Goal: Task Accomplishment & Management: Manage account settings

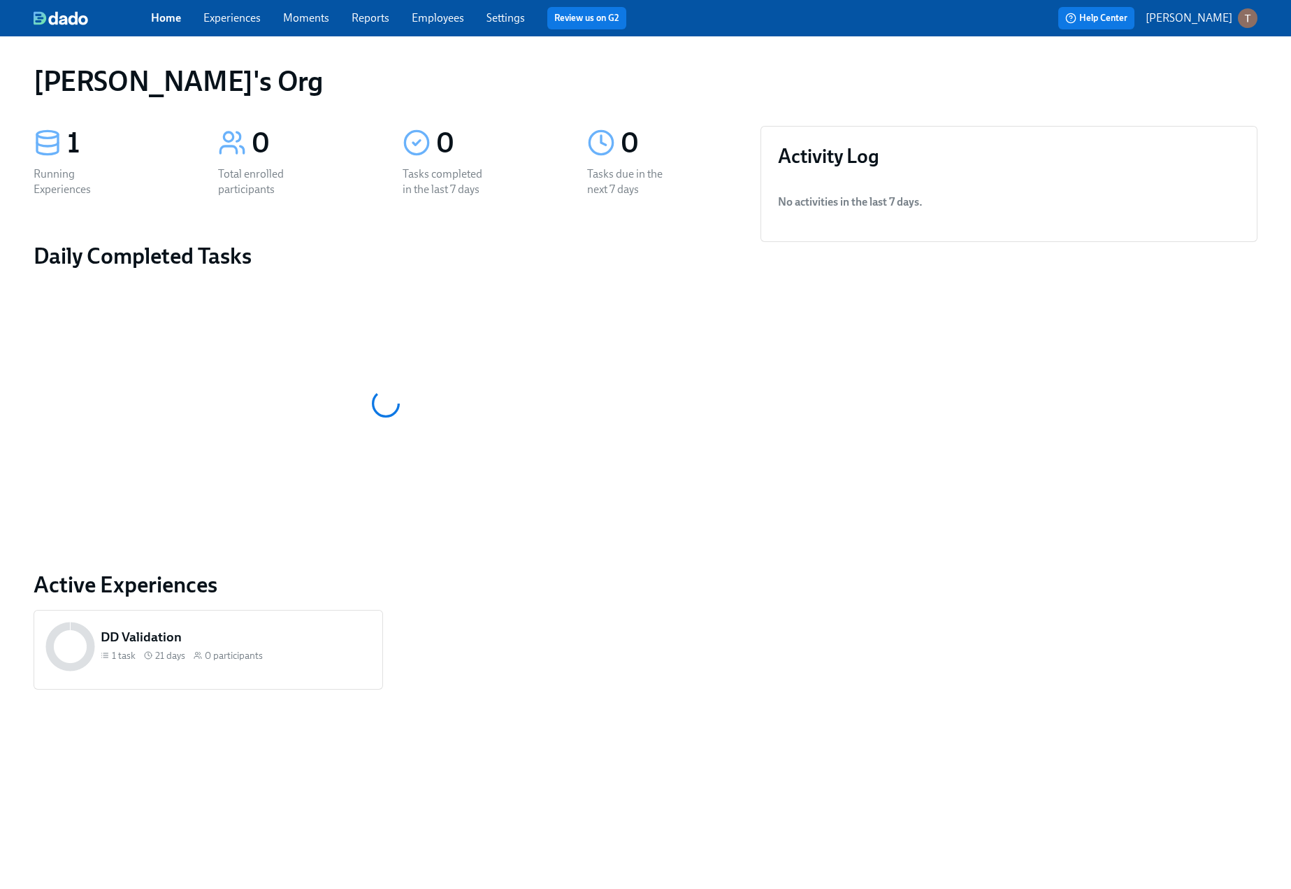
click at [239, 20] on link "Experiences" at bounding box center [231, 17] width 57 height 13
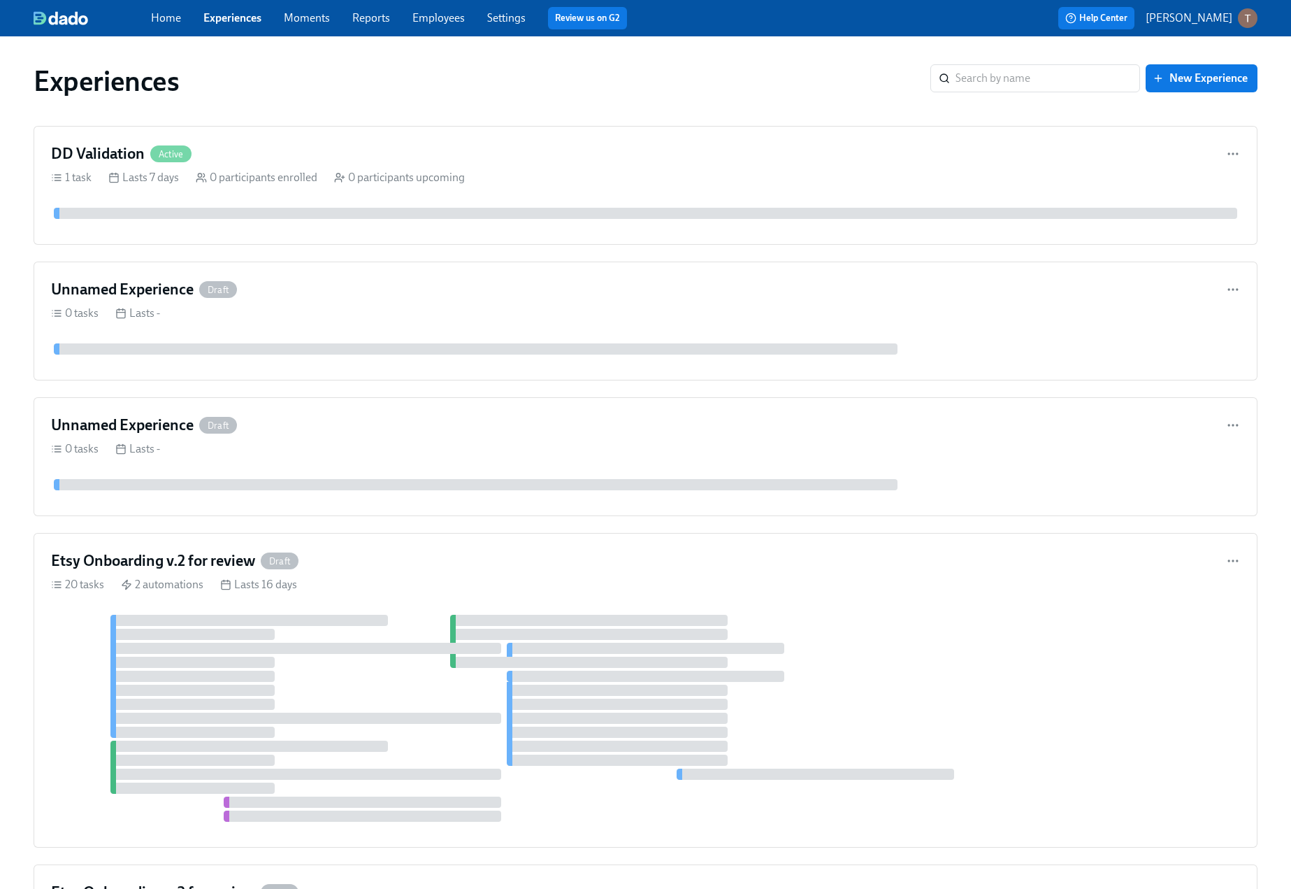
click at [440, 18] on link "Employees" at bounding box center [439, 17] width 52 height 13
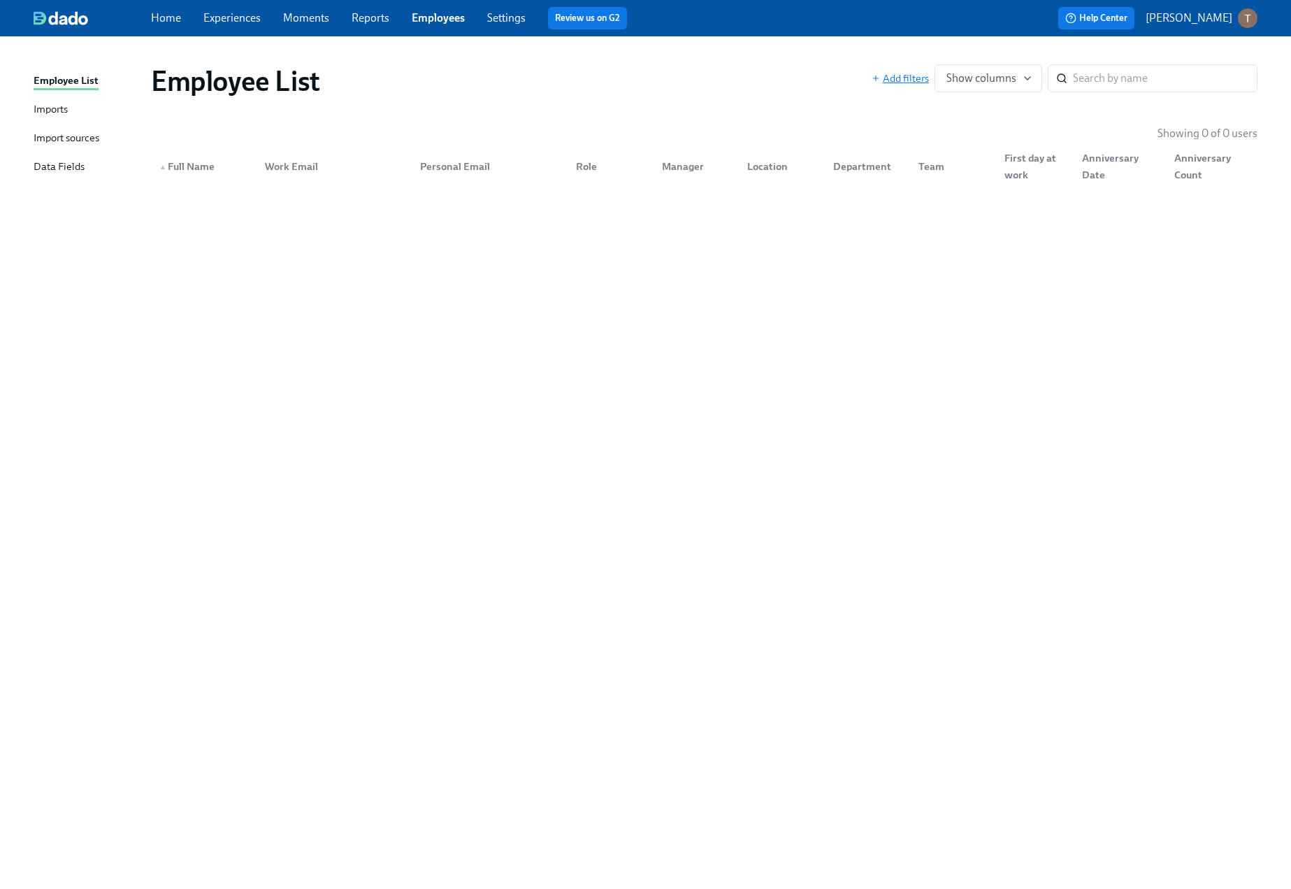
click at [907, 73] on span "Add filters" at bounding box center [900, 78] width 57 height 14
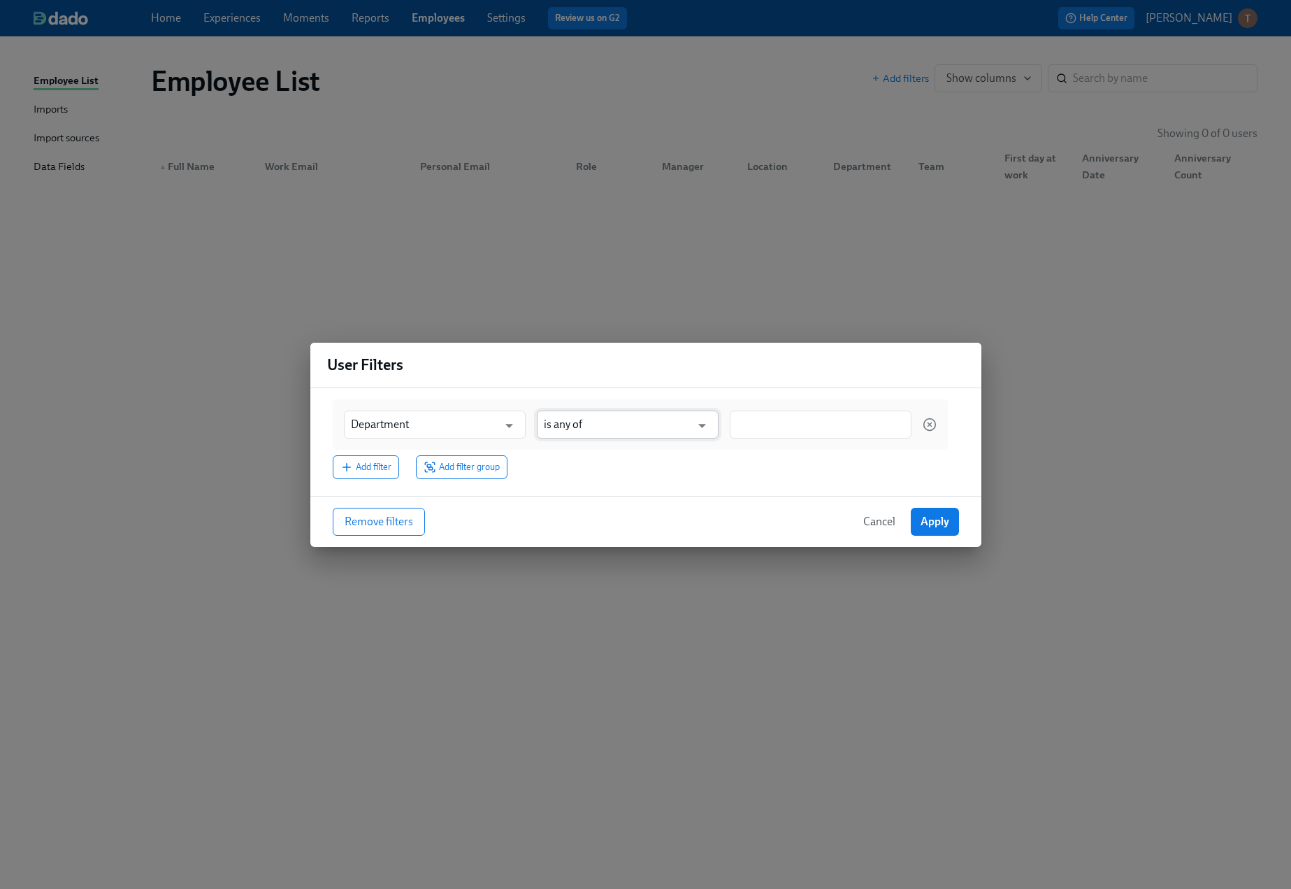
click at [592, 418] on input "is any of" at bounding box center [618, 424] width 148 height 28
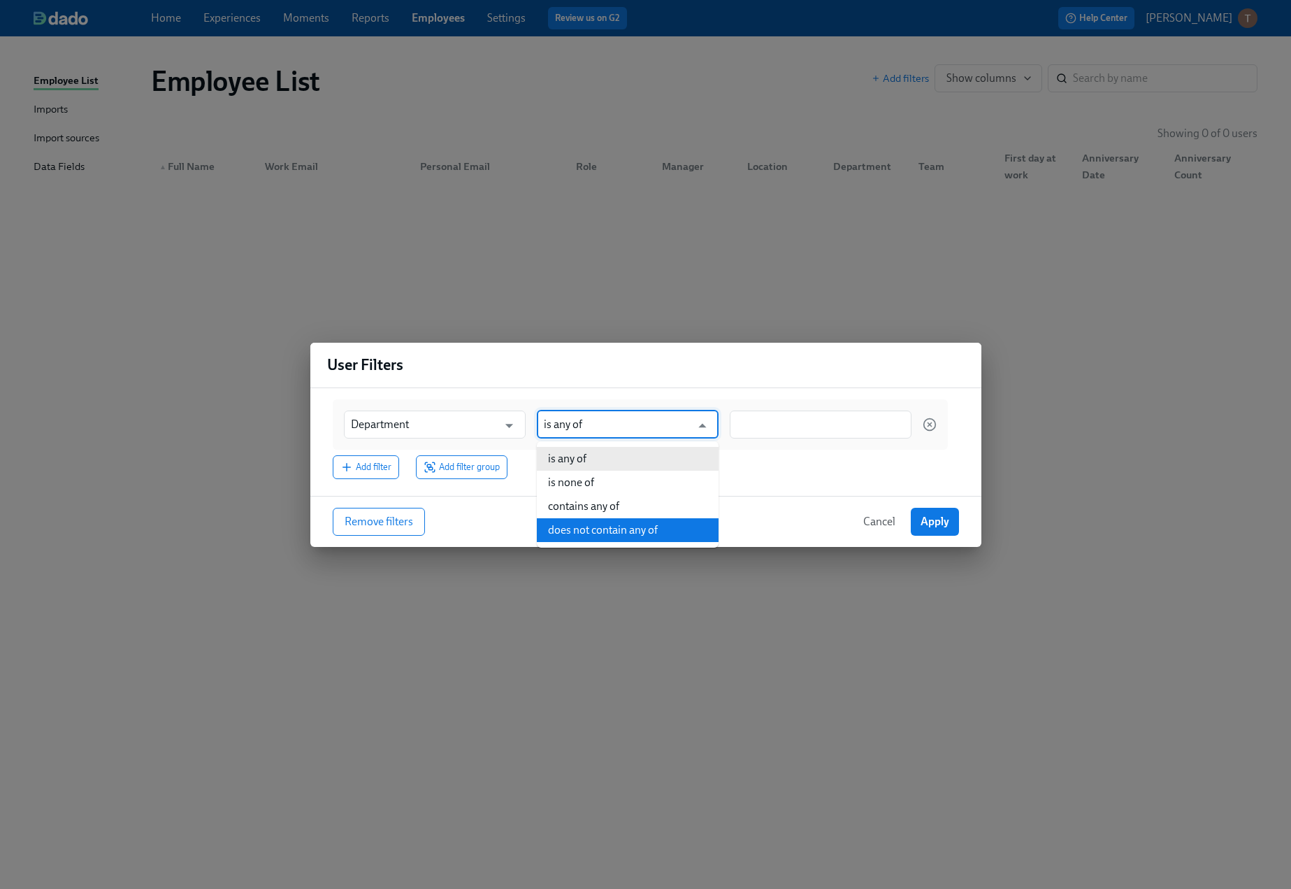
click at [600, 529] on li "does not contain any of" at bounding box center [628, 530] width 182 height 24
type input "does not contain any of"
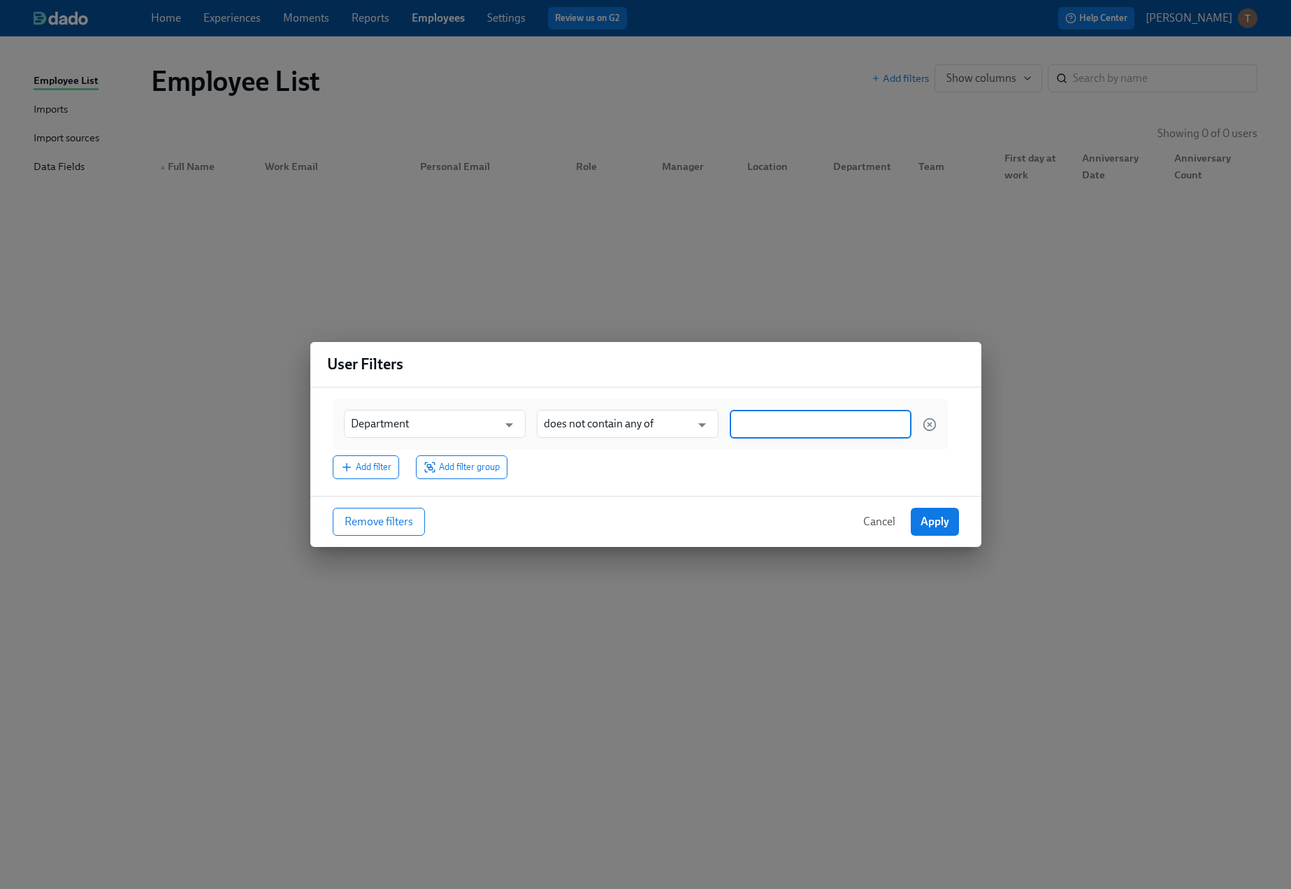
click at [765, 422] on input at bounding box center [821, 424] width 168 height 15
type input "relief"
click at [462, 465] on span "Add filter group" at bounding box center [462, 468] width 76 height 14
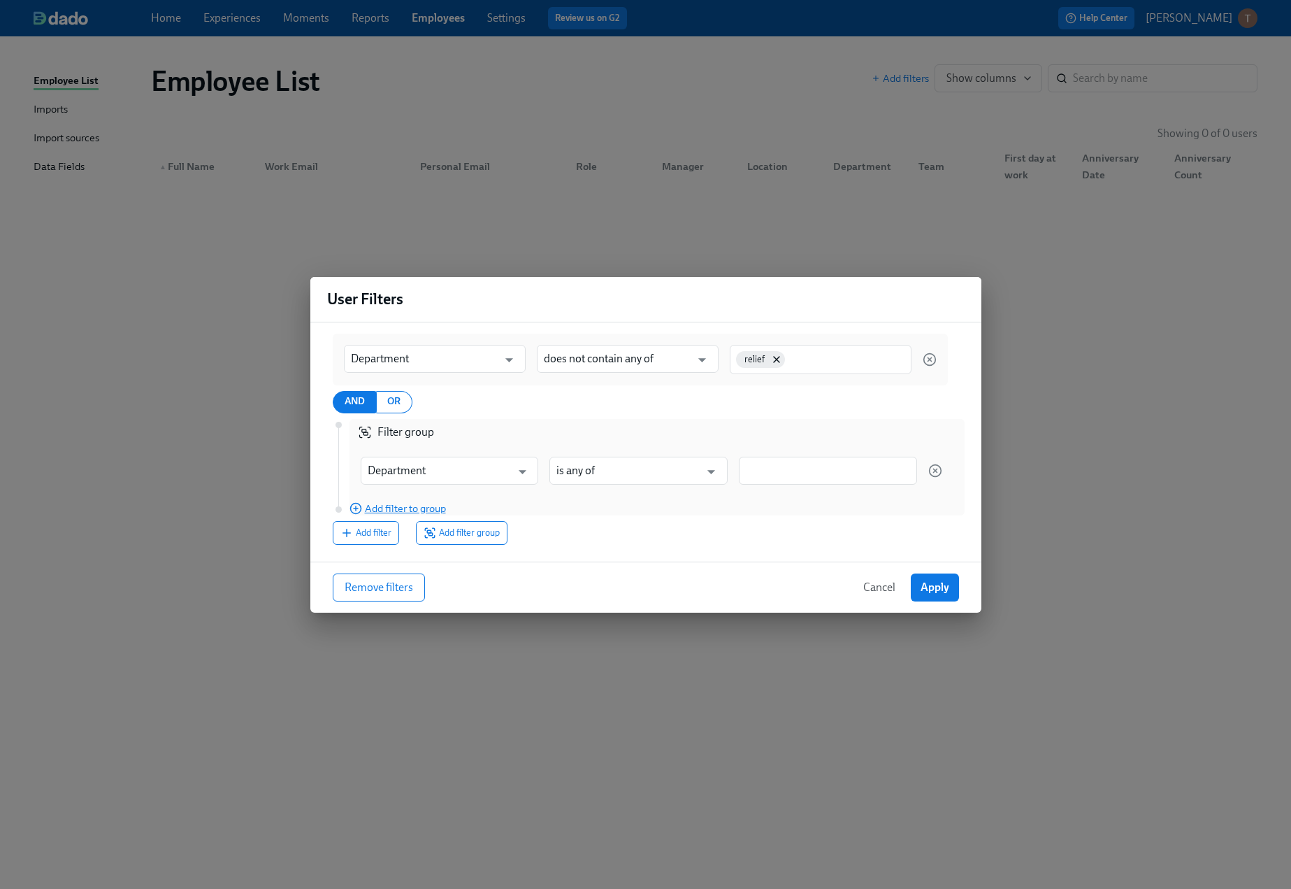
click at [389, 511] on span "Add filter to group" at bounding box center [398, 508] width 96 height 14
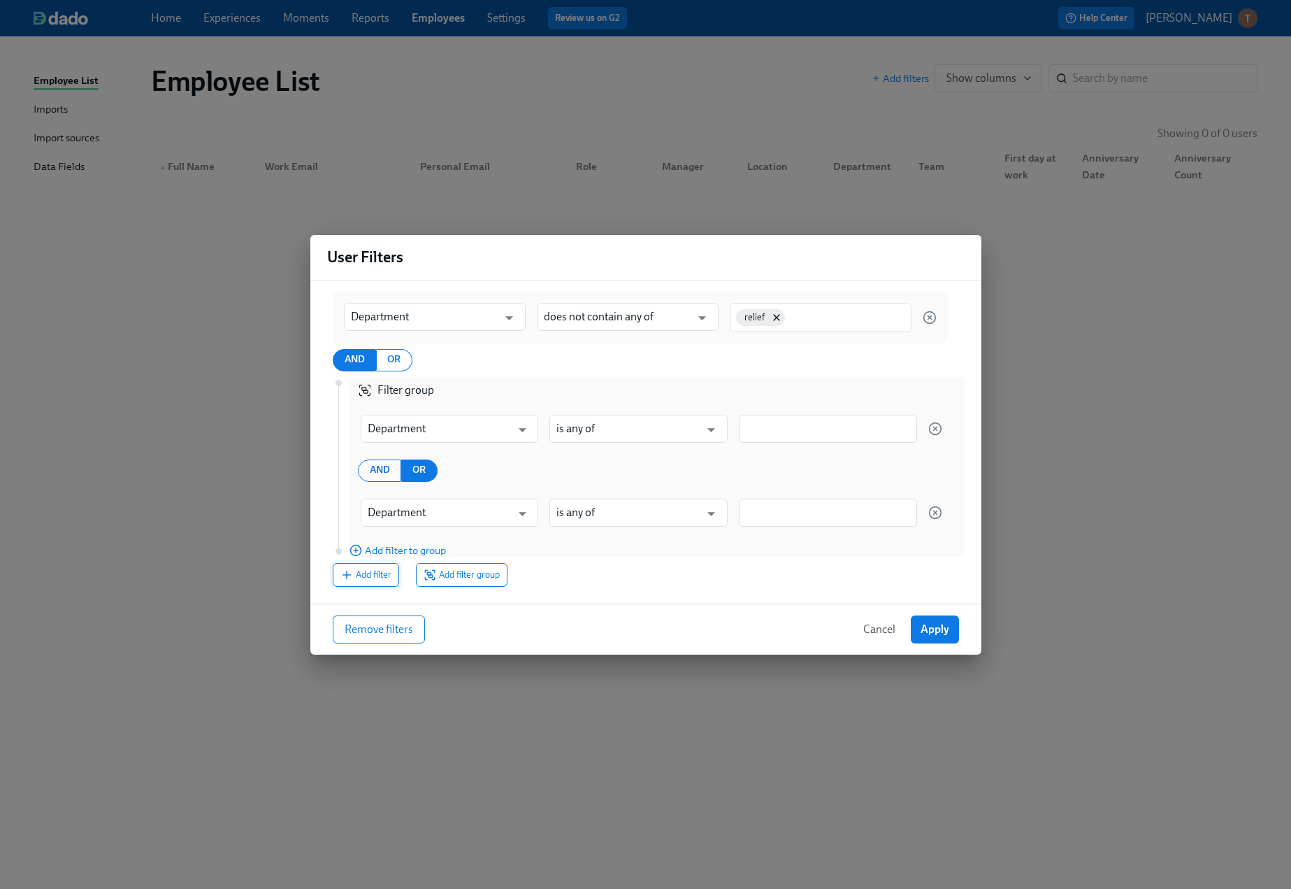
click at [394, 571] on button "Add filter" at bounding box center [366, 575] width 66 height 24
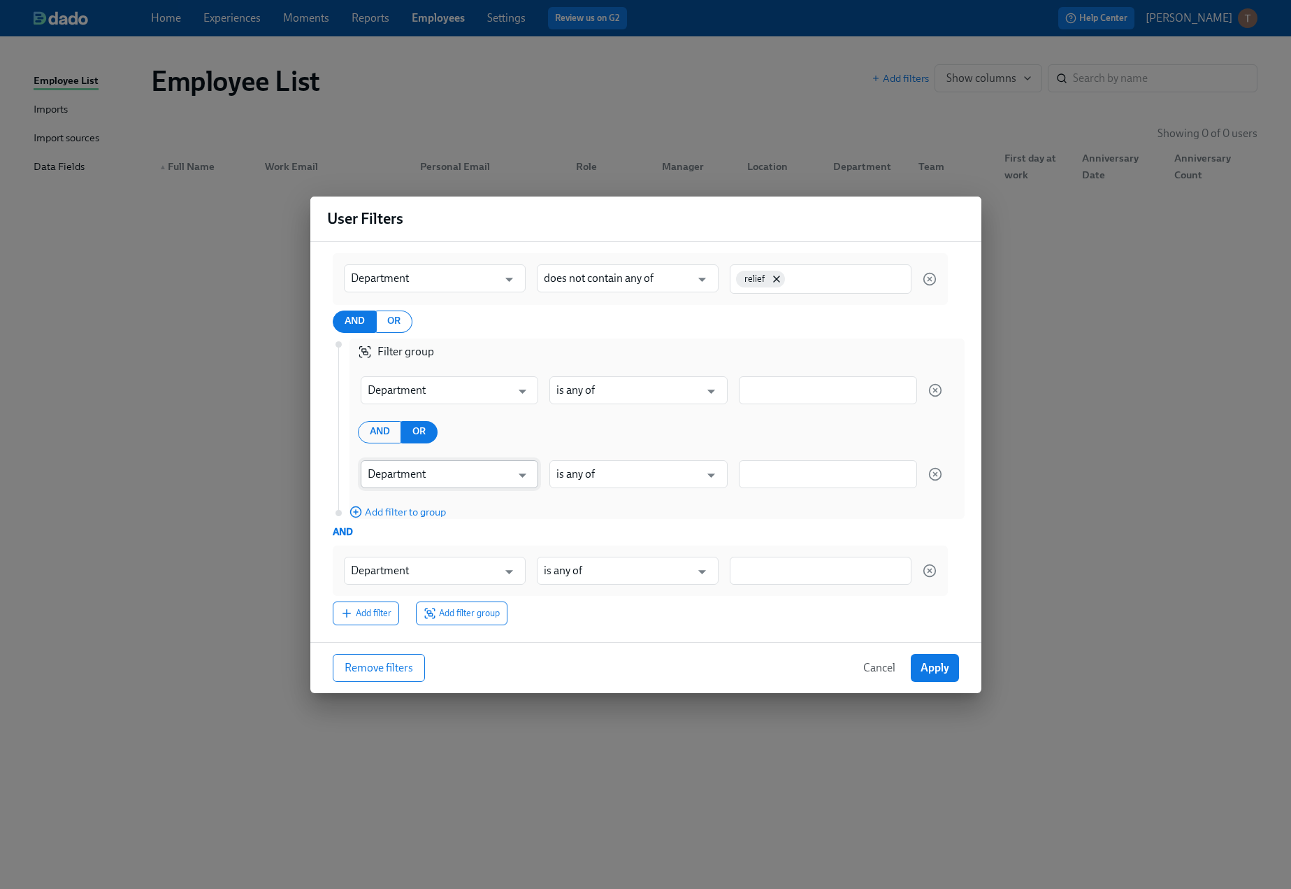
click at [463, 481] on input "Department" at bounding box center [440, 474] width 144 height 28
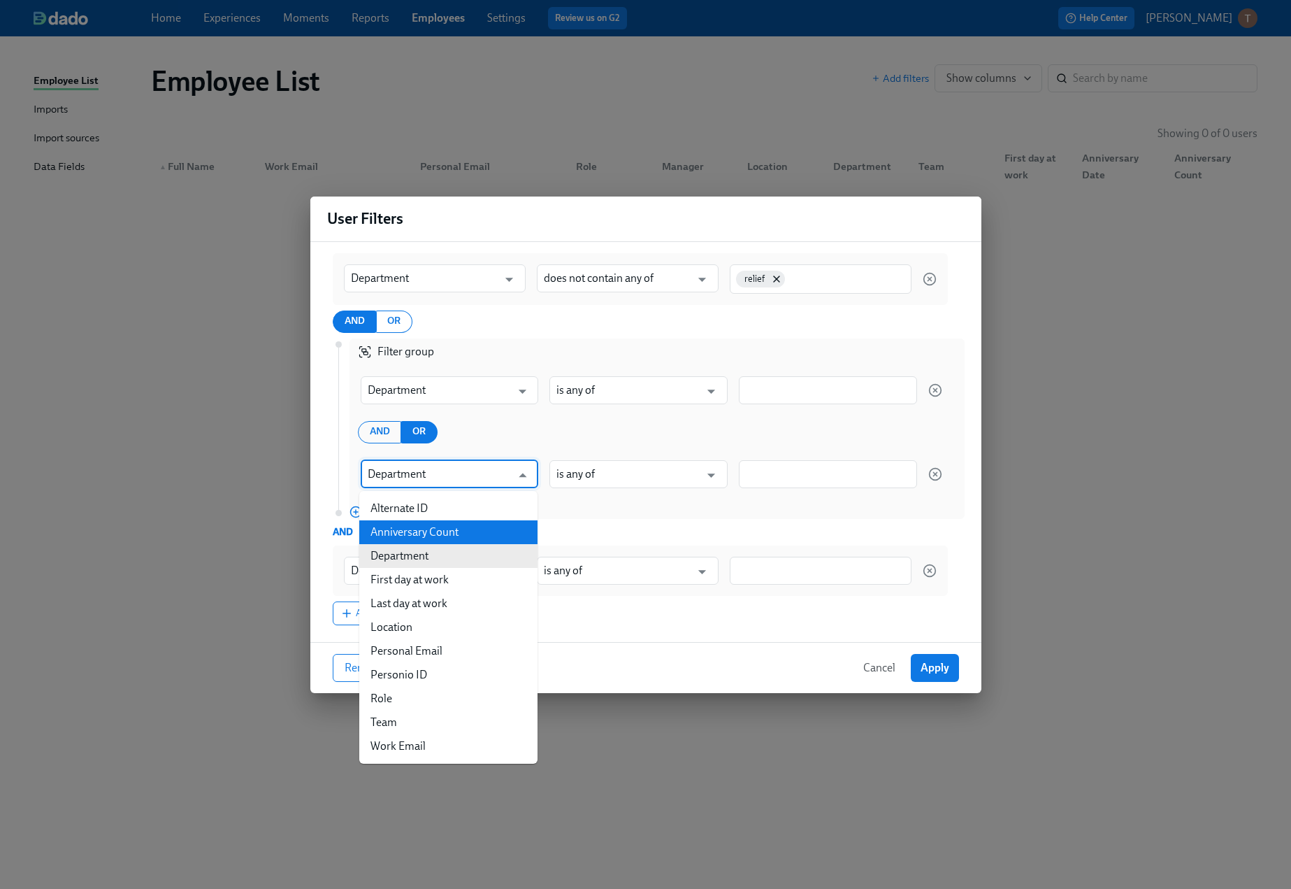
click at [455, 528] on li "Anniversary Count" at bounding box center [448, 532] width 178 height 24
type input "Anniversary Count"
type input "is"
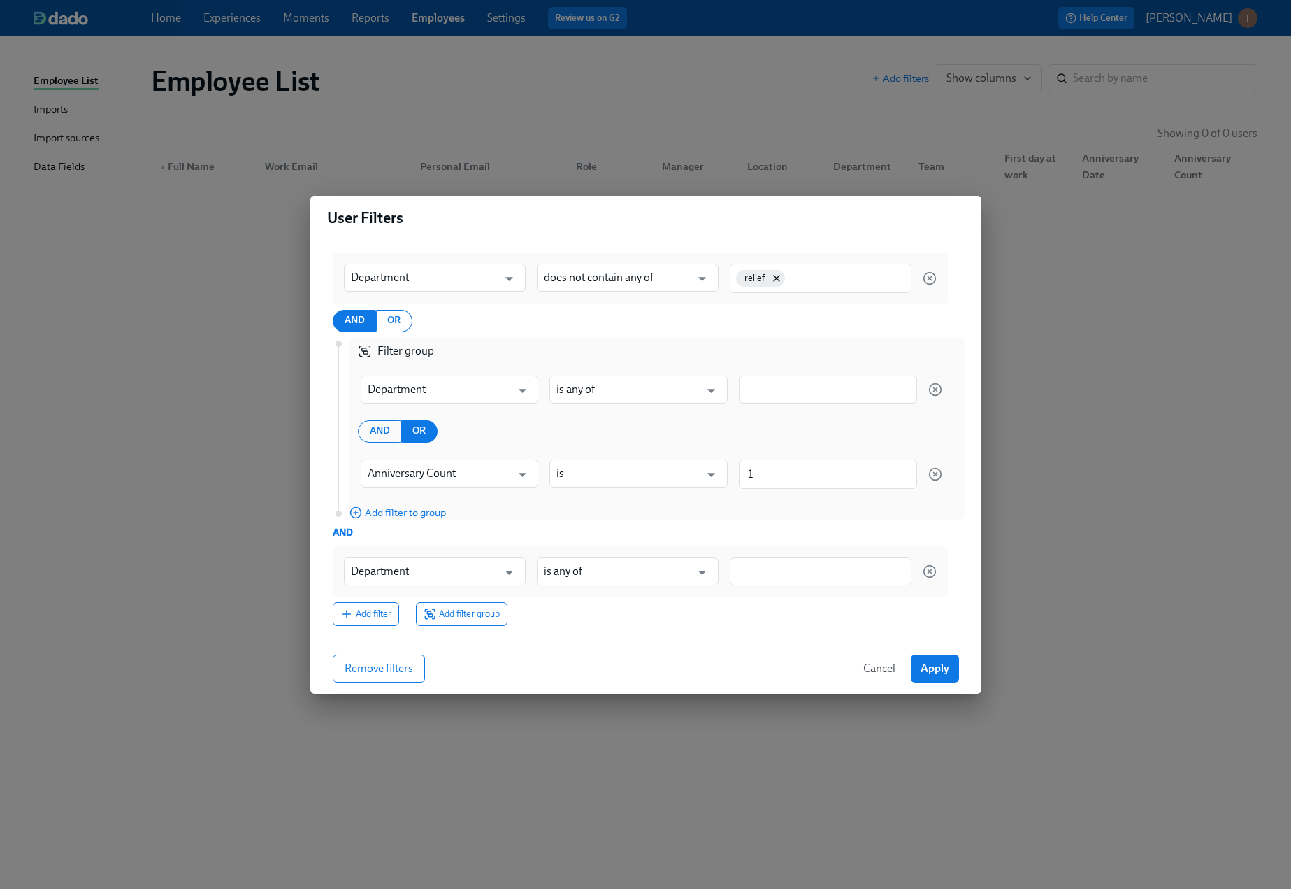
click at [887, 669] on span "Cancel" at bounding box center [880, 668] width 32 height 14
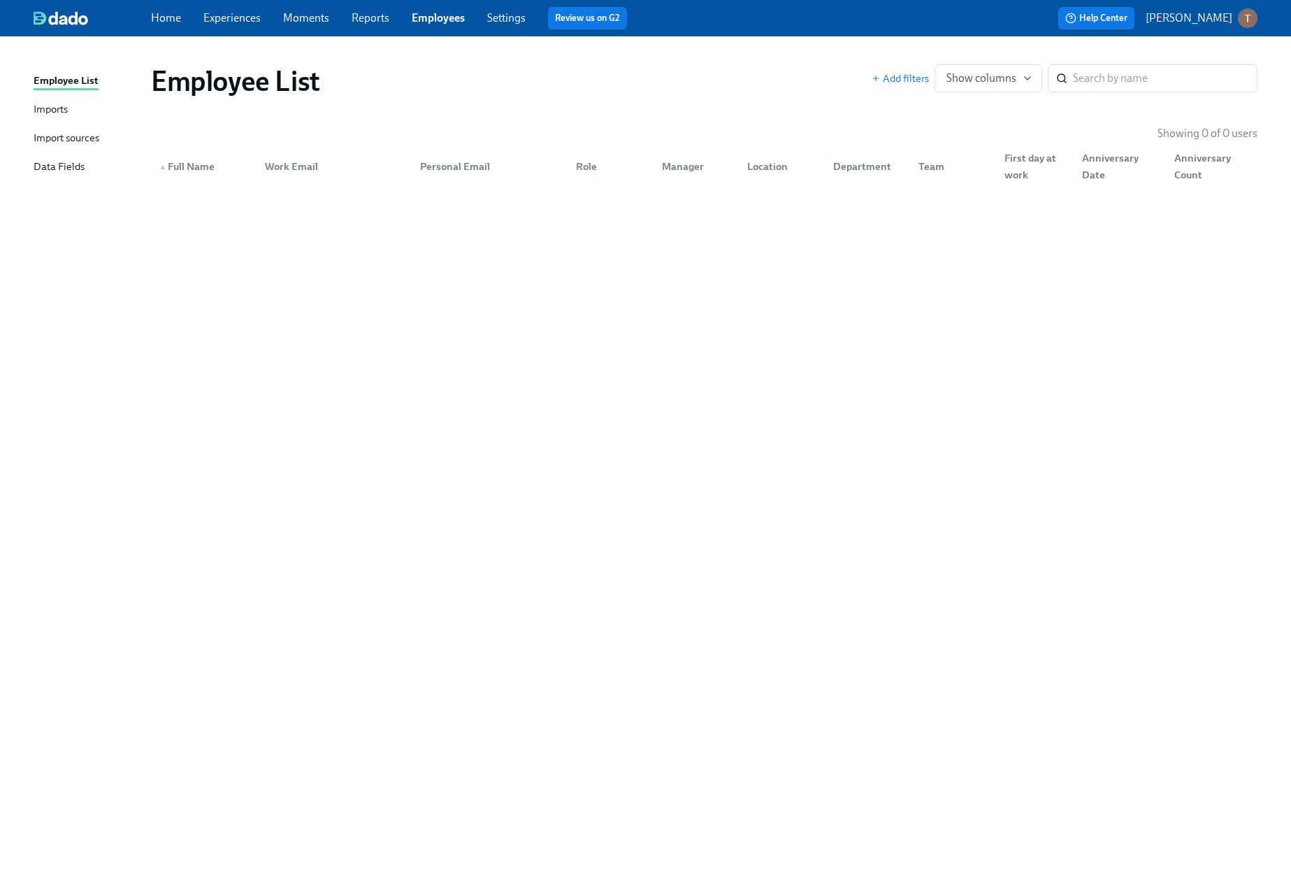
click at [231, 27] on div "Home Experiences Moments Reports Employees Settings Review us on G2" at bounding box center [428, 18] width 554 height 22
click at [230, 21] on link "Experiences" at bounding box center [231, 17] width 57 height 13
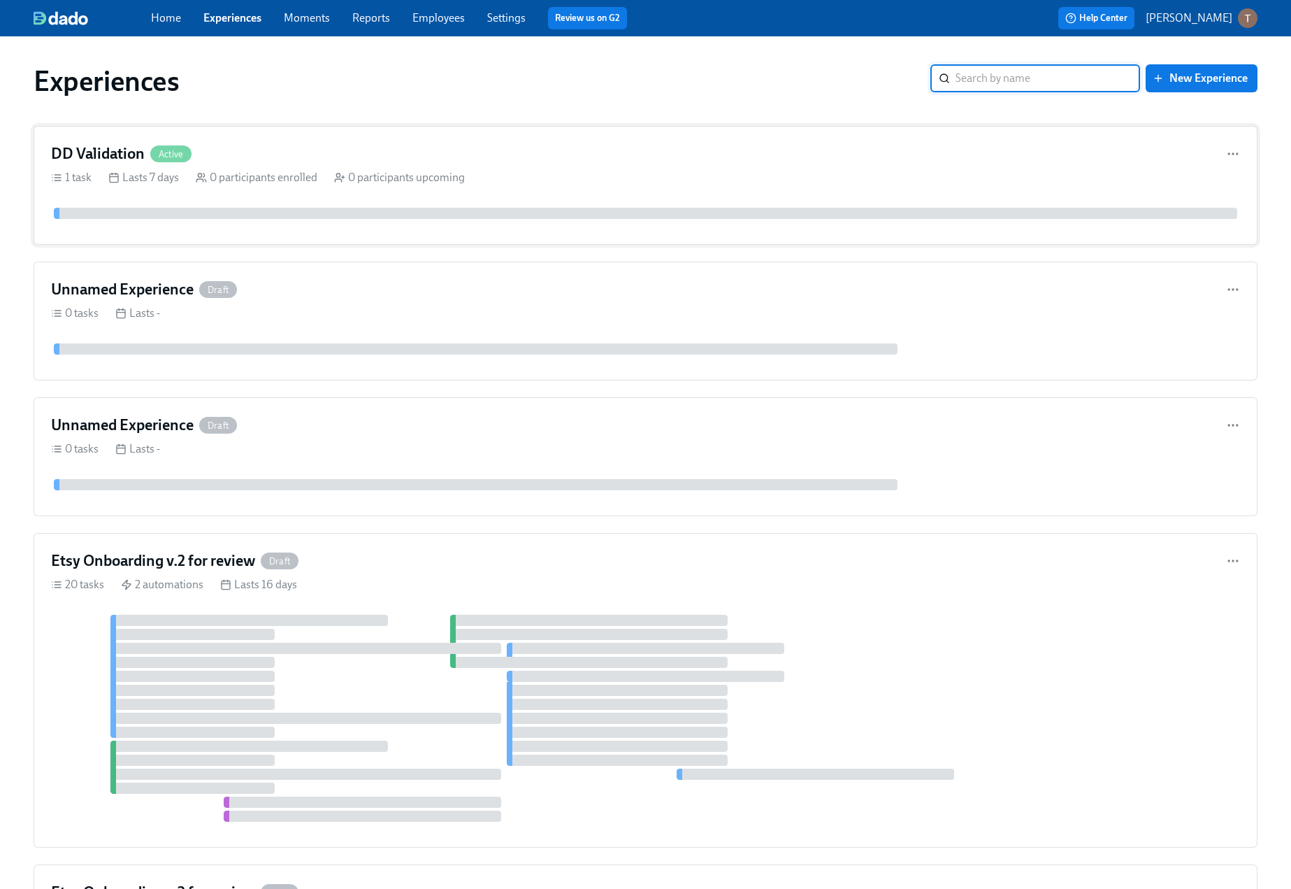
click at [110, 192] on div "DD Validation Active 1 task Lasts 7 days 0 participants enrolled 0 participants…" at bounding box center [646, 185] width 1224 height 119
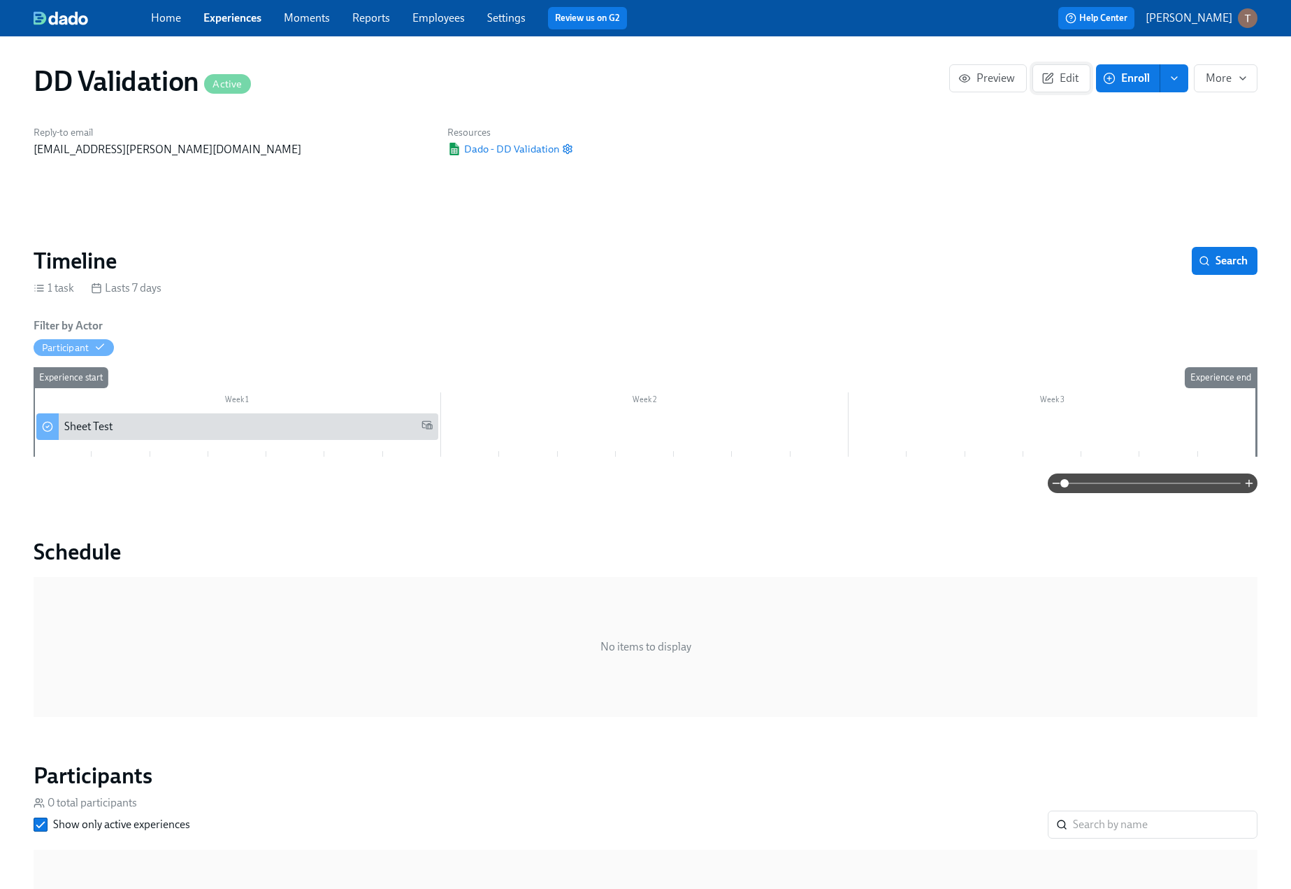
click at [1075, 70] on button "Edit" at bounding box center [1062, 78] width 58 height 28
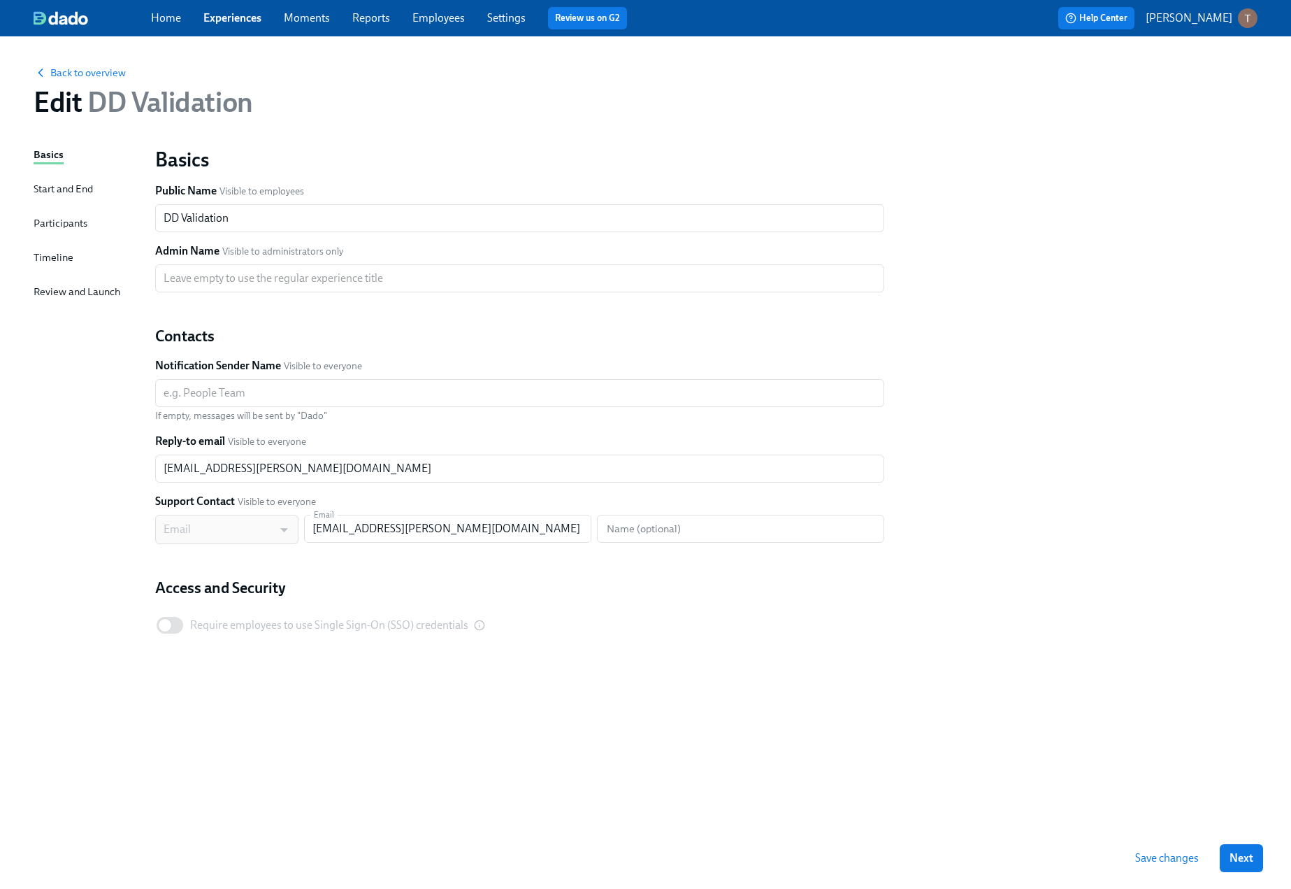
click at [67, 227] on div "Participants" at bounding box center [61, 222] width 54 height 15
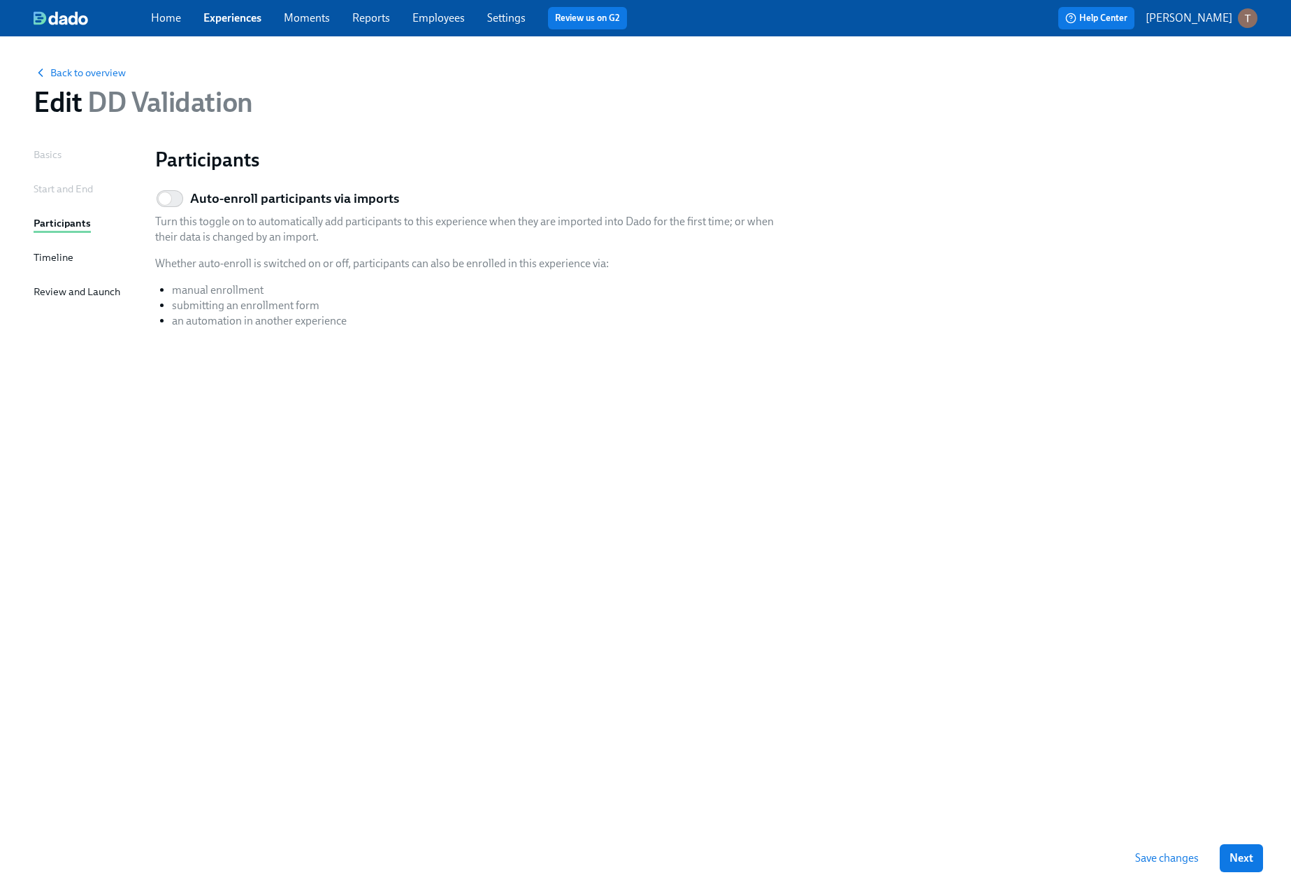
click at [119, 485] on div "Basics Start and End Participants Timeline Review and Launch" at bounding box center [86, 487] width 105 height 680
click at [168, 205] on input "Auto-enroll participants via imports" at bounding box center [165, 198] width 92 height 31
checkbox input "true"
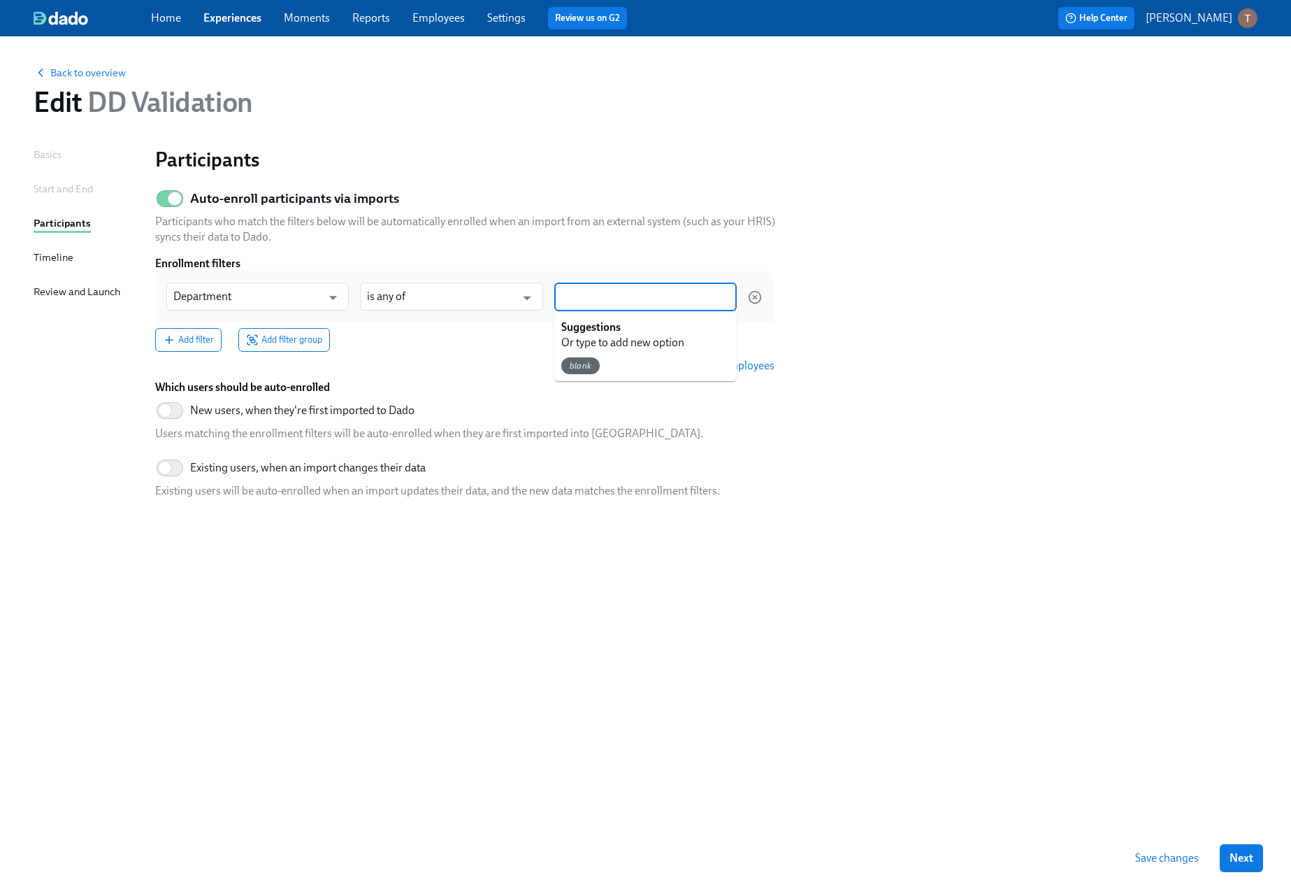
click at [585, 301] on input at bounding box center [645, 296] width 169 height 15
click at [585, 371] on div "blank" at bounding box center [580, 365] width 38 height 17
click at [703, 363] on span "Preview matching employees" at bounding box center [698, 366] width 154 height 14
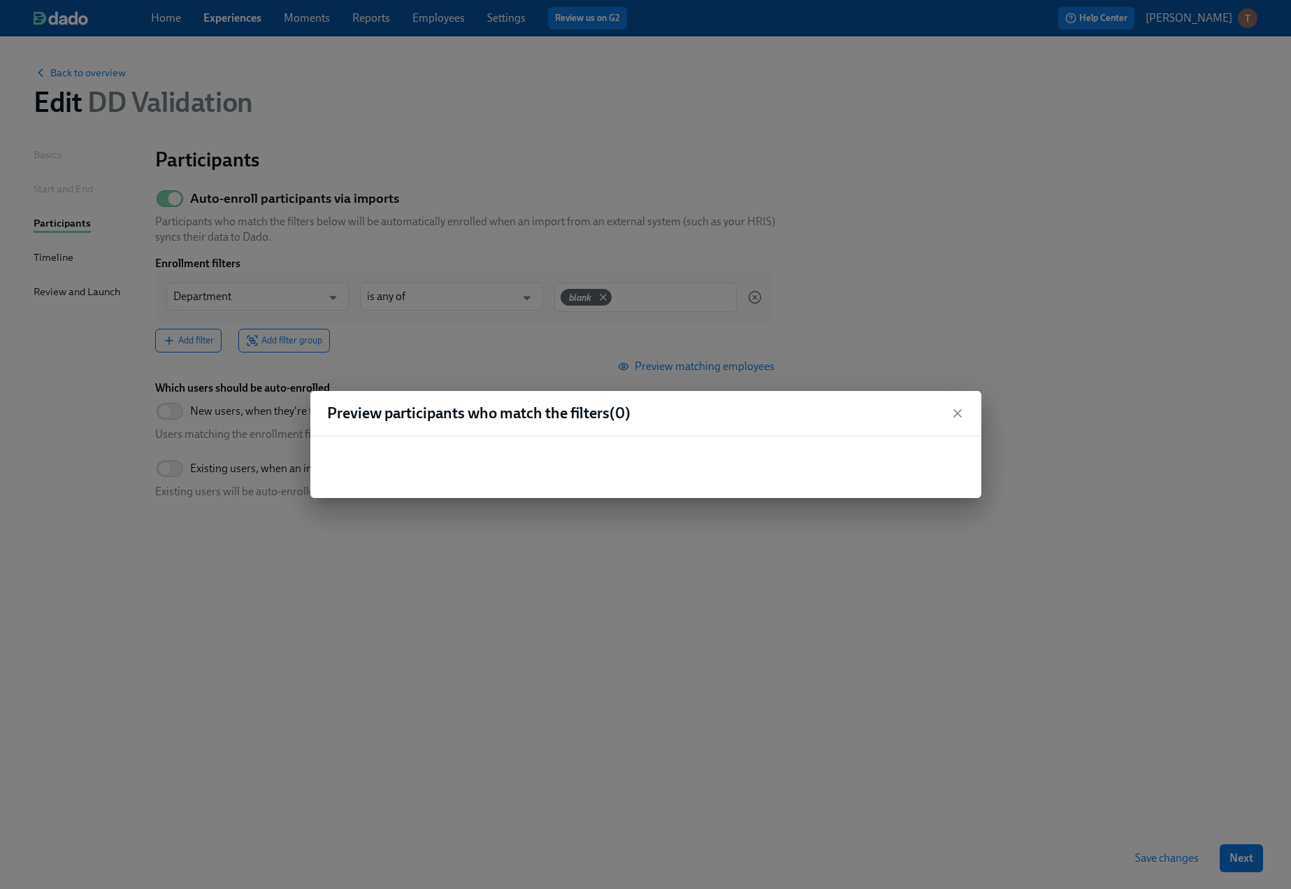
click at [966, 413] on div "Preview participants who match the filters ( 0 )" at bounding box center [645, 413] width 671 height 45
click at [953, 412] on icon "button" at bounding box center [958, 413] width 14 height 14
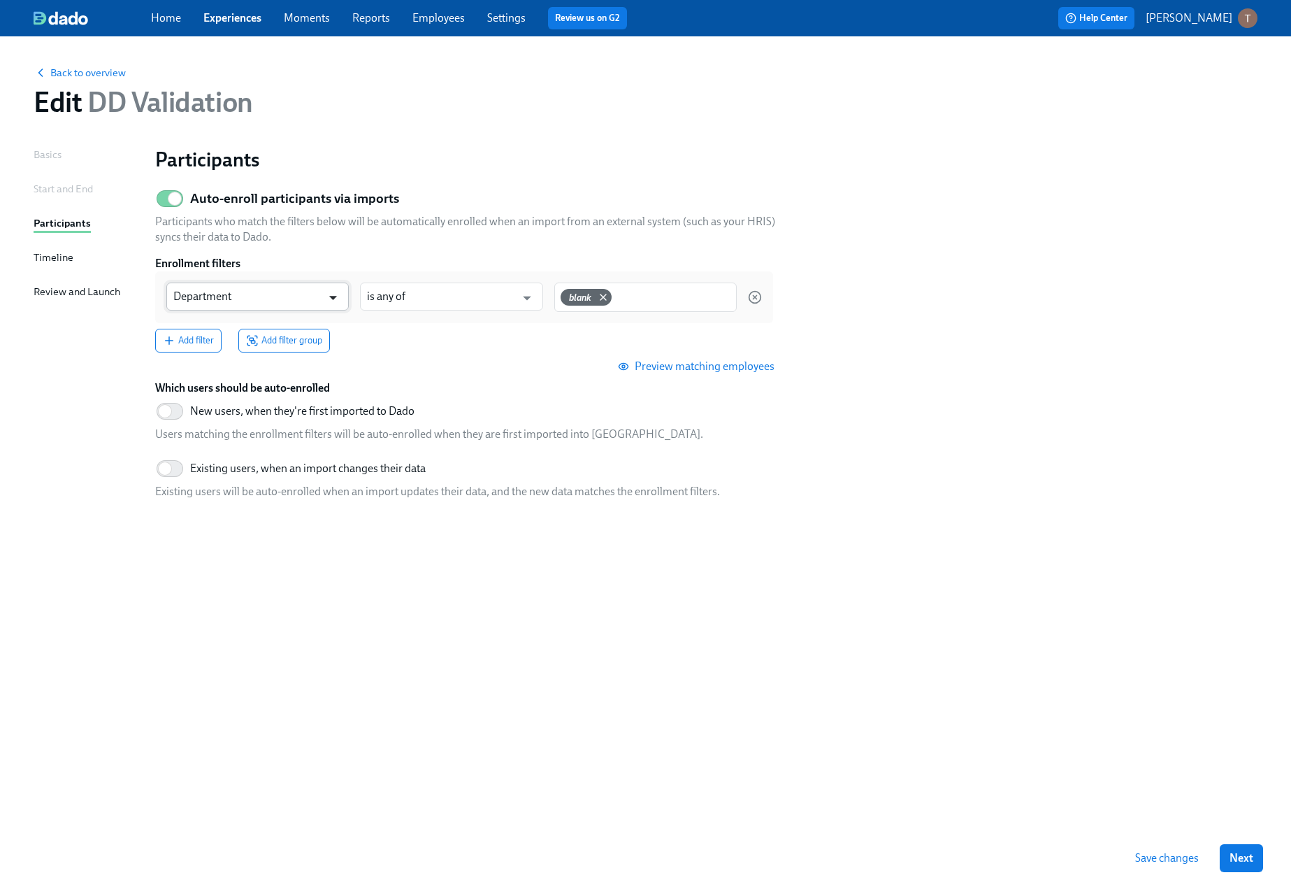
click at [337, 295] on icon "Open" at bounding box center [333, 297] width 19 height 19
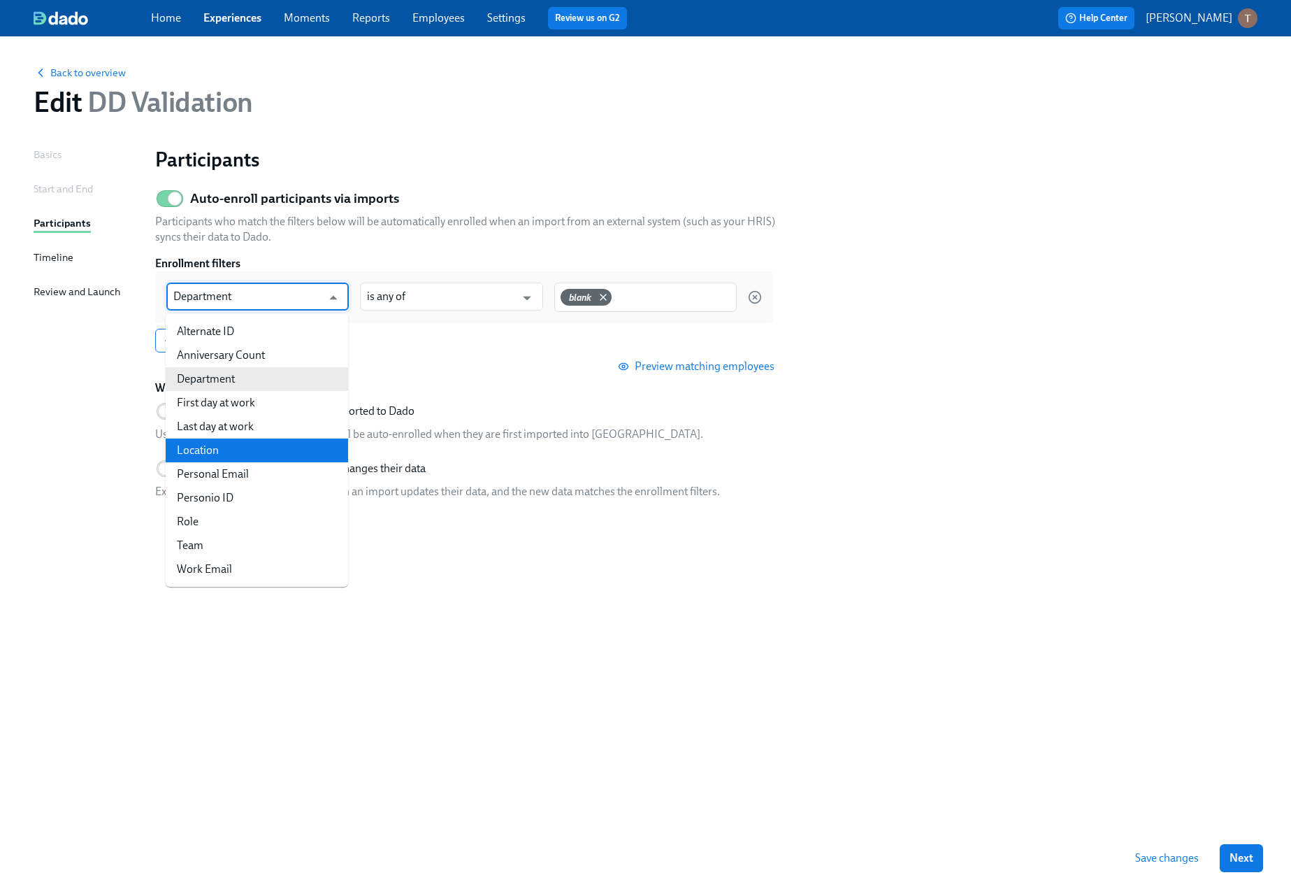
click at [228, 457] on li "Location" at bounding box center [257, 450] width 182 height 24
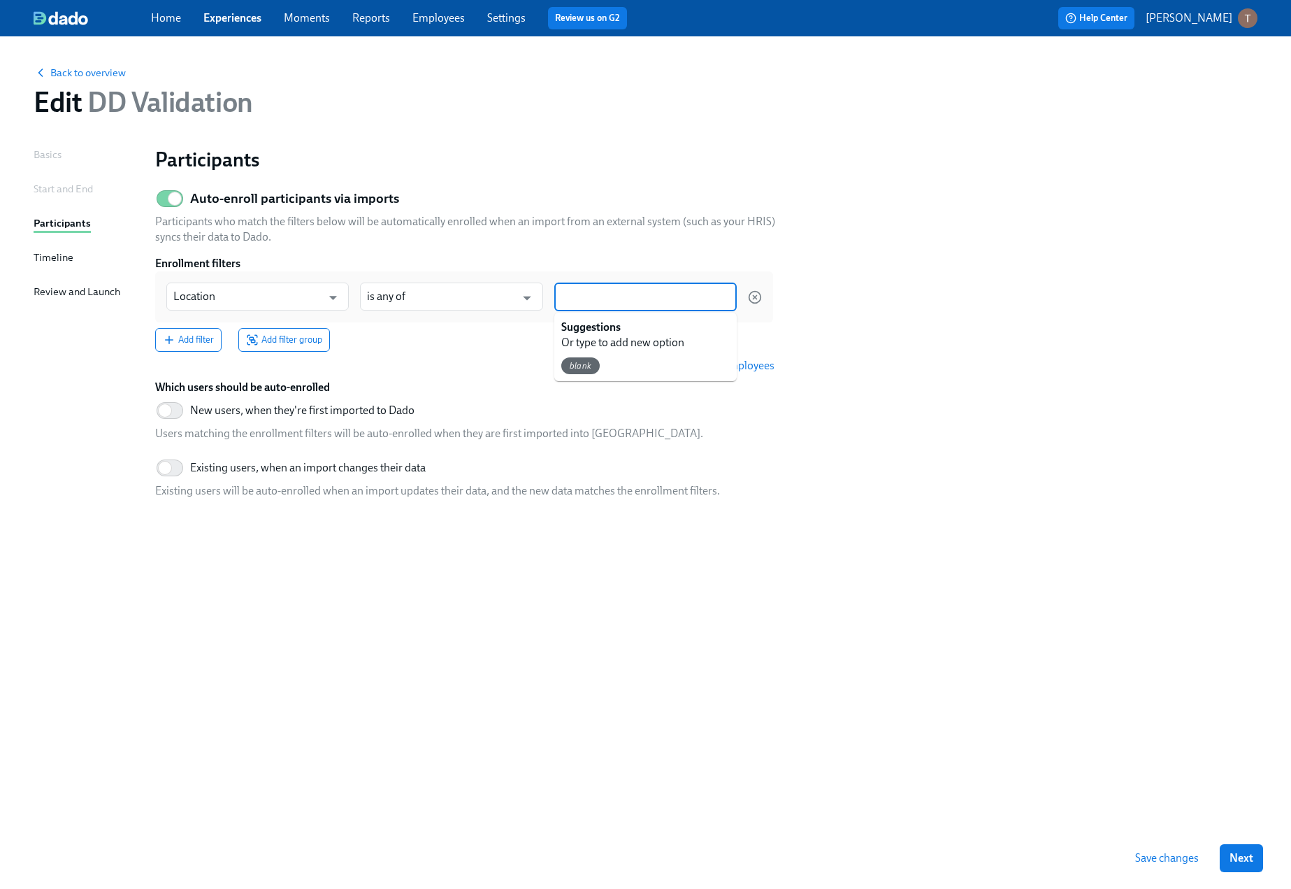
click at [613, 295] on input at bounding box center [645, 296] width 169 height 15
click at [580, 371] on span "blank" at bounding box center [580, 366] width 38 height 10
click at [702, 361] on span "Preview matching employees" at bounding box center [698, 366] width 154 height 14
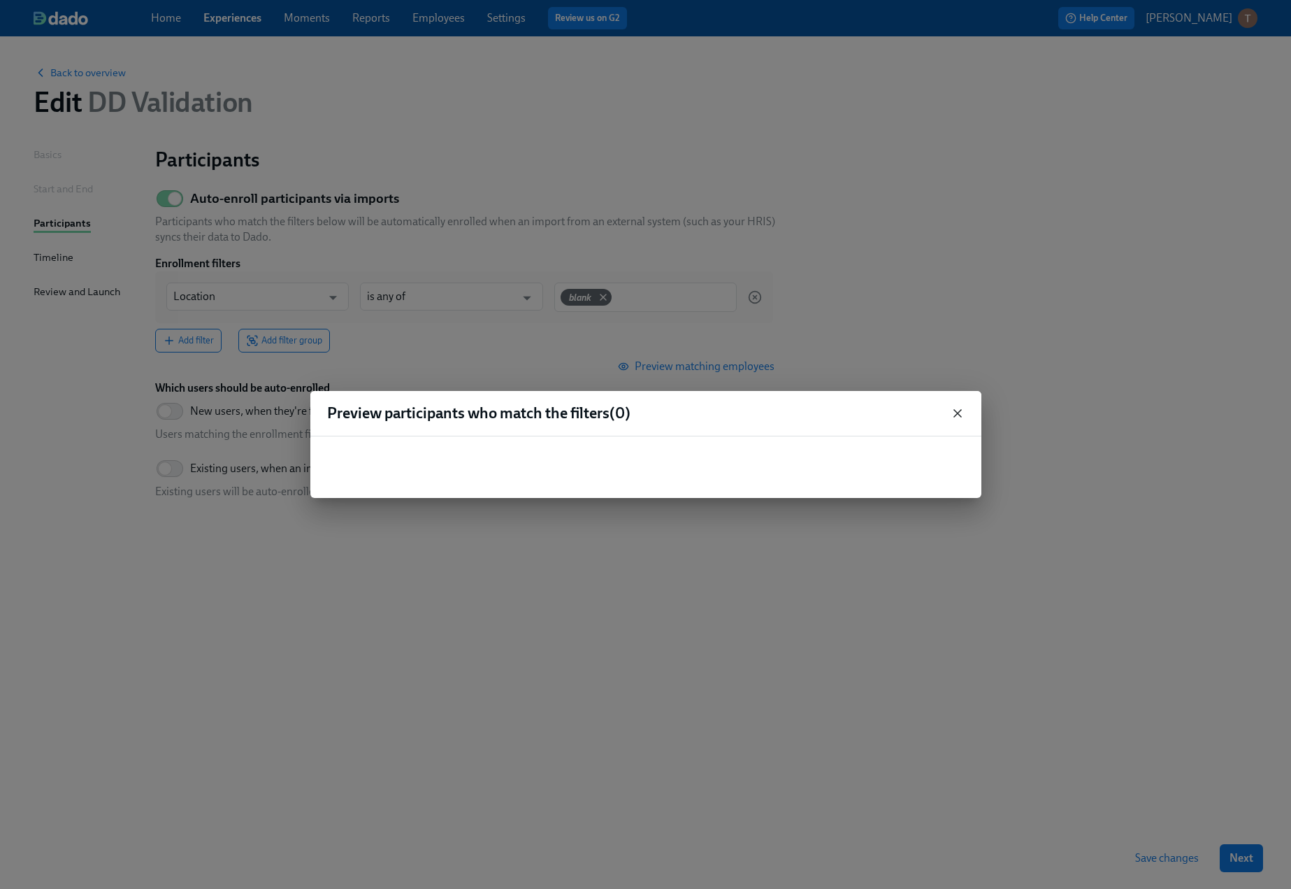
click at [961, 417] on icon "button" at bounding box center [957, 413] width 7 height 7
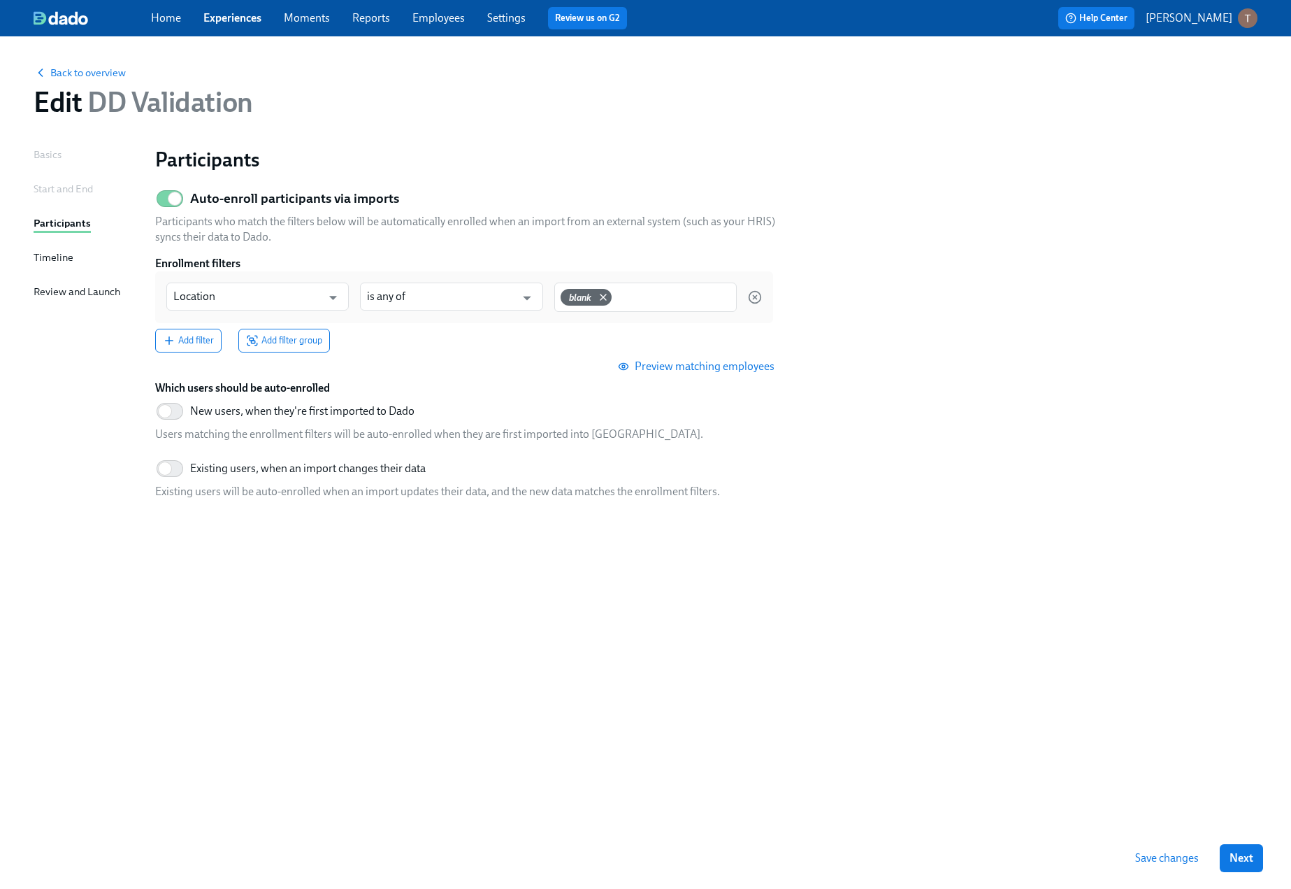
click at [428, 8] on div "Home Experiences Moments Reports Employees Settings Review us on G2" at bounding box center [428, 18] width 554 height 22
click at [431, 16] on link "Employees" at bounding box center [439, 17] width 52 height 13
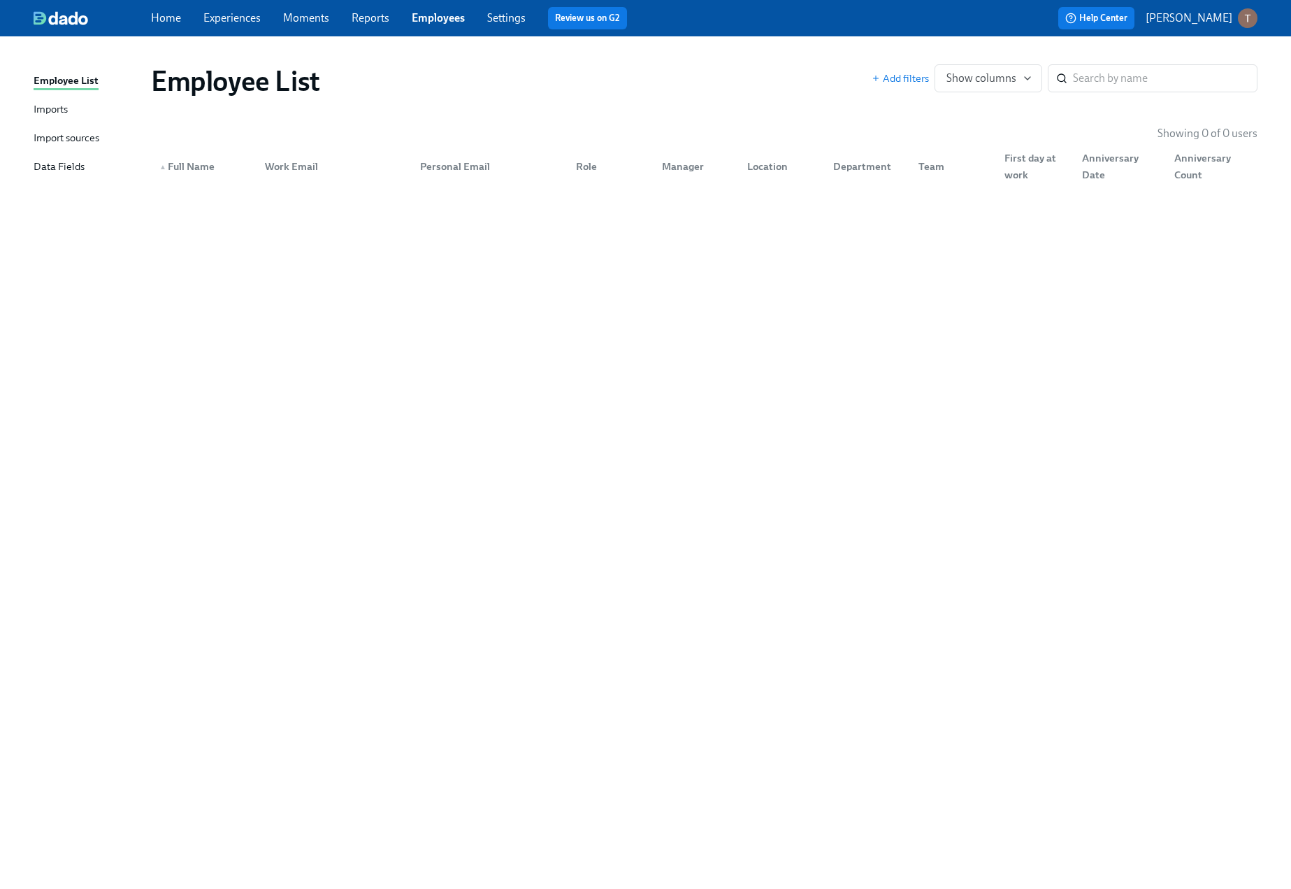
click at [164, 23] on link "Home" at bounding box center [166, 17] width 30 height 13
